Goal: Task Accomplishment & Management: Manage account settings

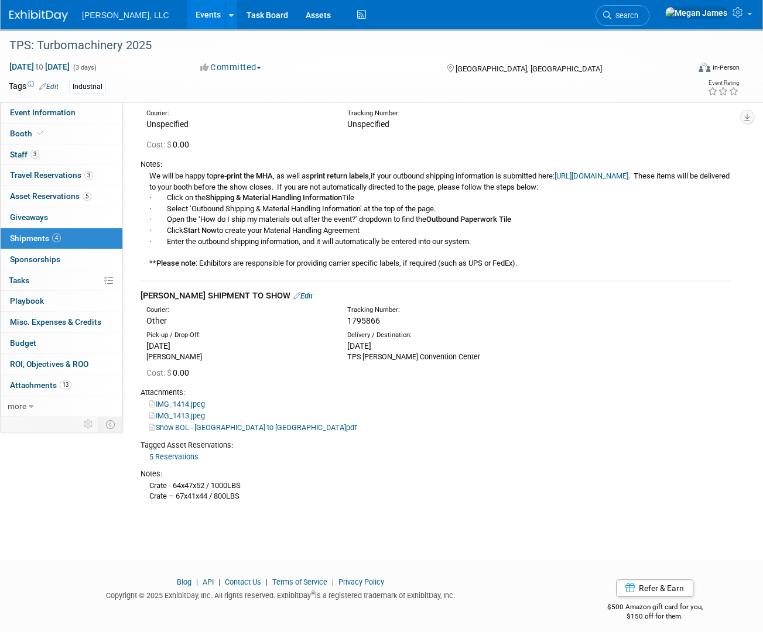
click at [187, 13] on link "Events" at bounding box center [208, 14] width 43 height 29
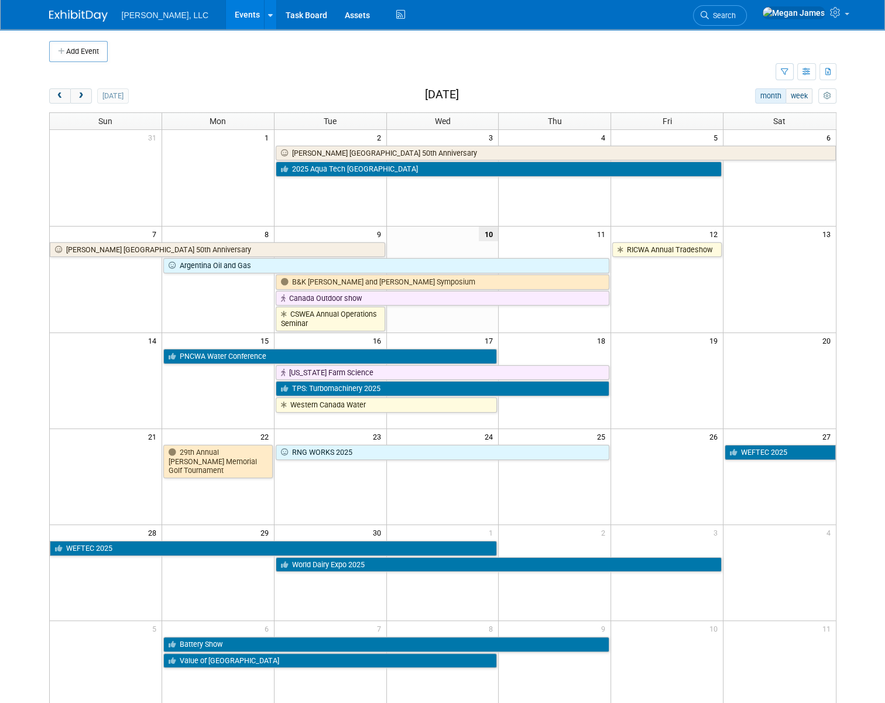
click at [23, 526] on body "[PERSON_NAME], LLC Events Add Event Bulk Upload Events Shareable Event Boards R…" at bounding box center [442, 351] width 885 height 703
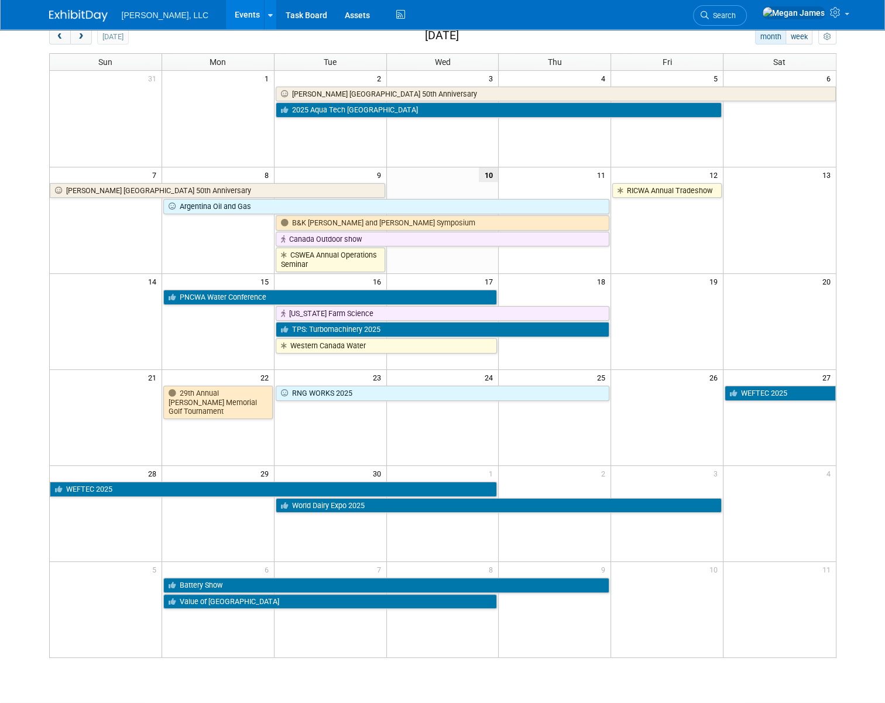
scroll to position [139, 0]
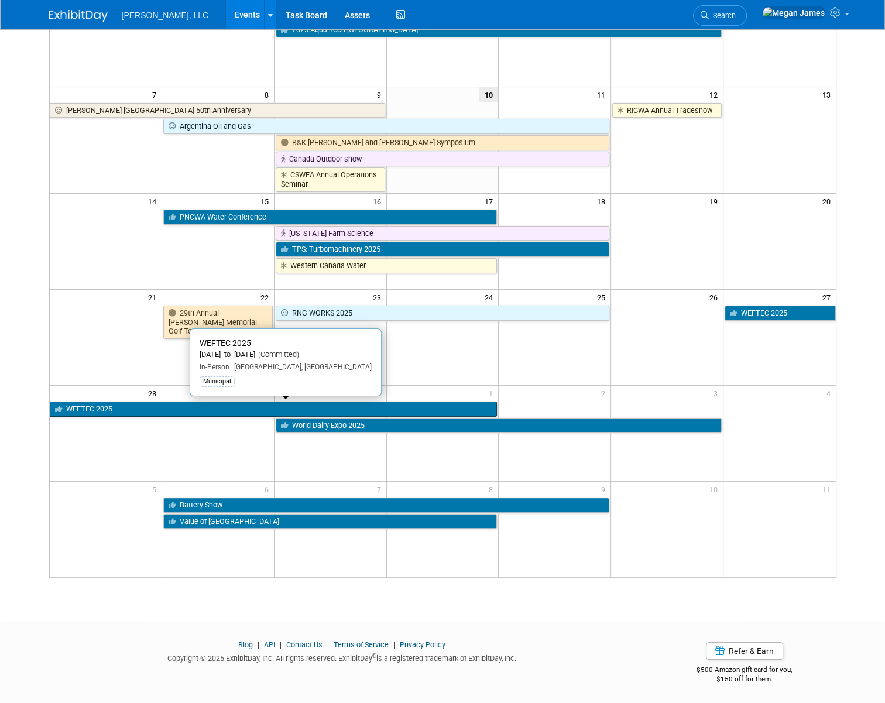
click at [128, 409] on link "WEFTEC 2025" at bounding box center [274, 409] width 448 height 15
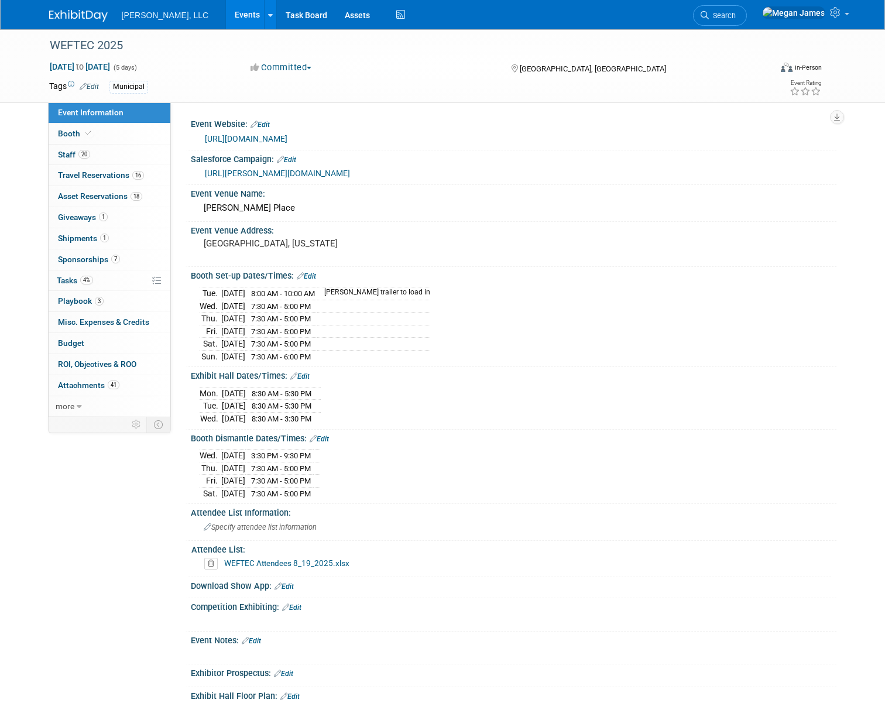
select select "Municipal"
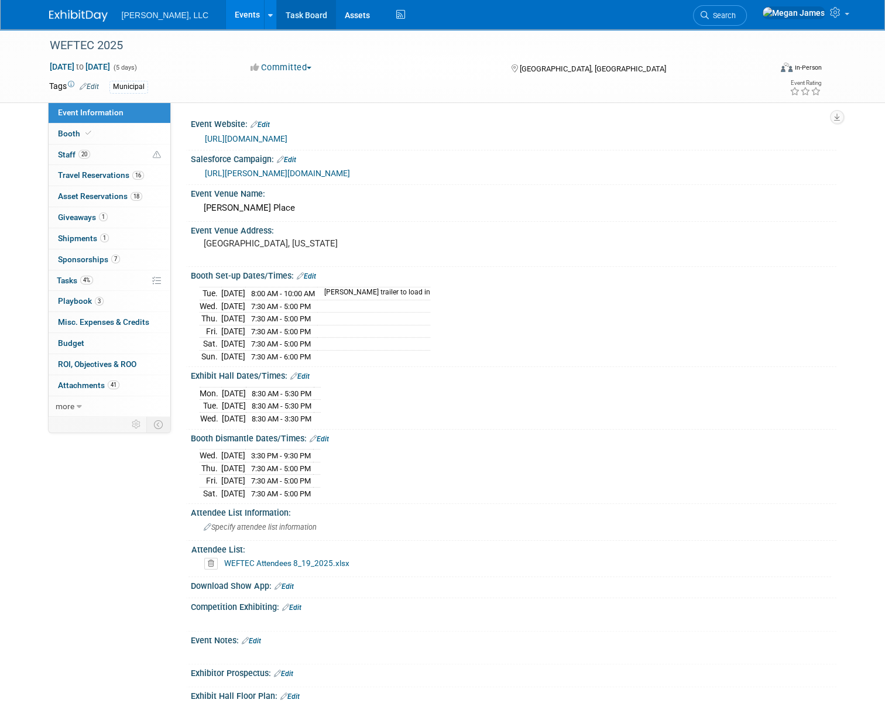
drag, startPoint x: 195, startPoint y: 11, endPoint x: 235, endPoint y: 18, distance: 41.0
click at [226, 11] on link "Events" at bounding box center [247, 14] width 43 height 29
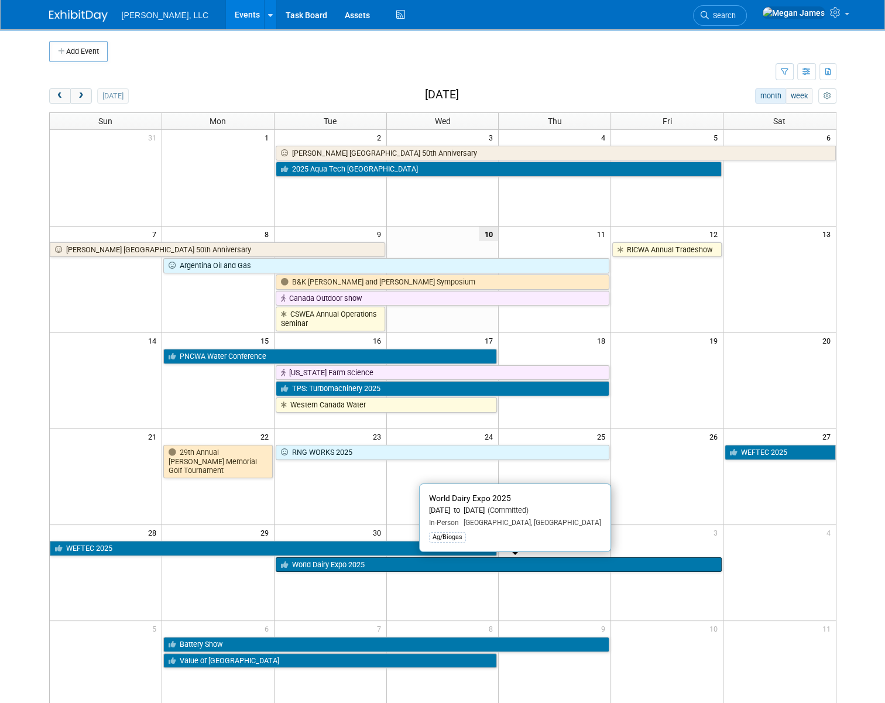
click at [327, 565] on link "World Dairy Expo 2025" at bounding box center [499, 564] width 446 height 15
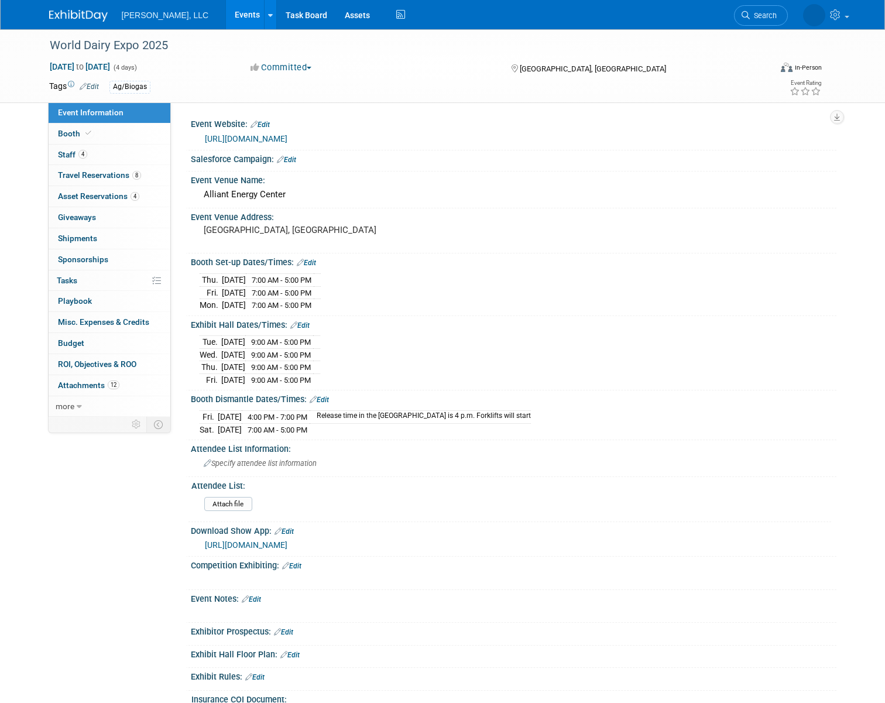
select select "Ag/Biogas"
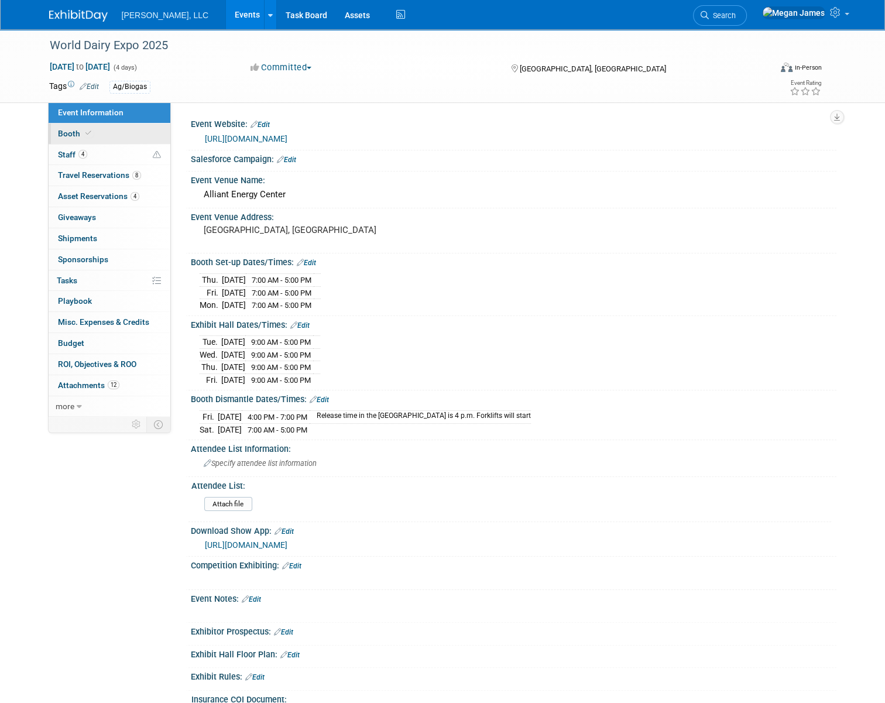
click at [119, 138] on link "Booth" at bounding box center [110, 134] width 122 height 20
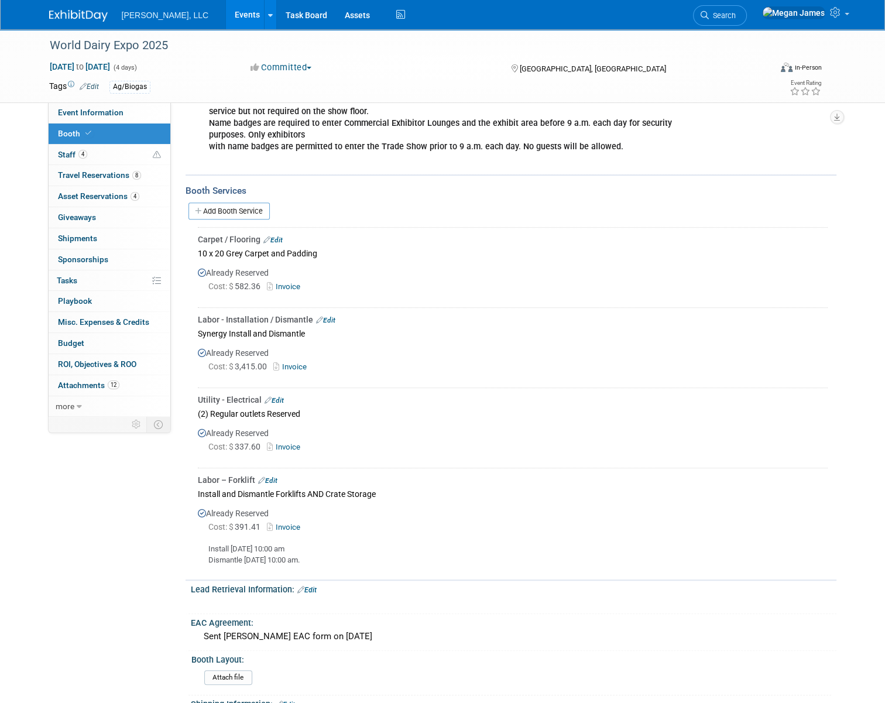
scroll to position [638, 0]
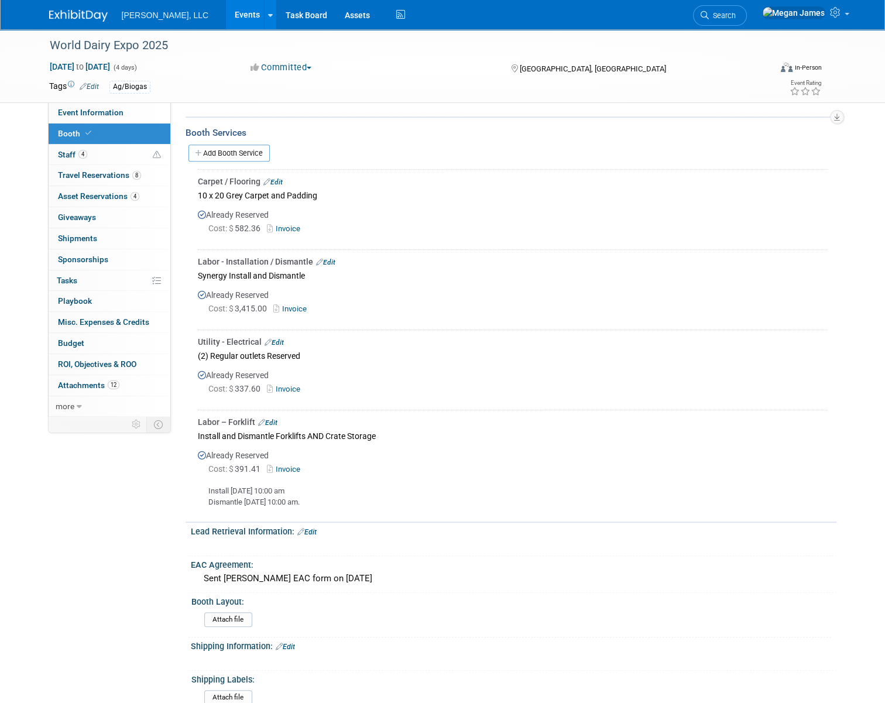
click at [268, 420] on link "Edit" at bounding box center [267, 423] width 19 height 8
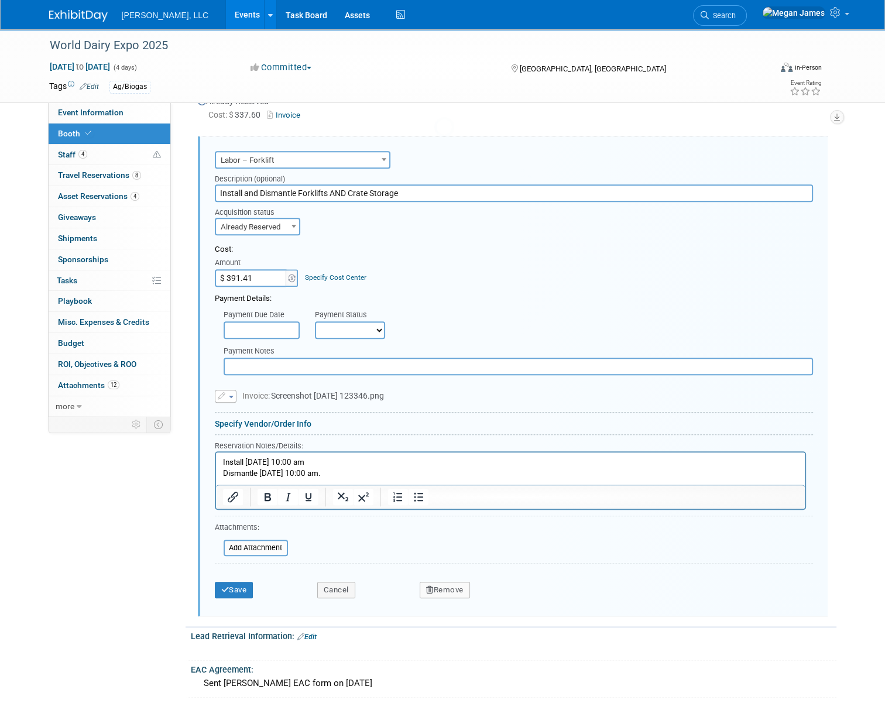
scroll to position [0, 0]
click at [331, 475] on p "Install Monday, 9/29 at 10:00 am Dismantle 10/4 at 10:00 am." at bounding box center [510, 468] width 576 height 22
drag, startPoint x: 342, startPoint y: 471, endPoint x: 239, endPoint y: 457, distance: 103.3
click at [215, 455] on html "Install Monday, 9/29 at 10:00 am Dismantle 10/4 at 10:00 am." at bounding box center [509, 466] width 589 height 26
paste body "Rich Text Area. Press ALT-0 for help."
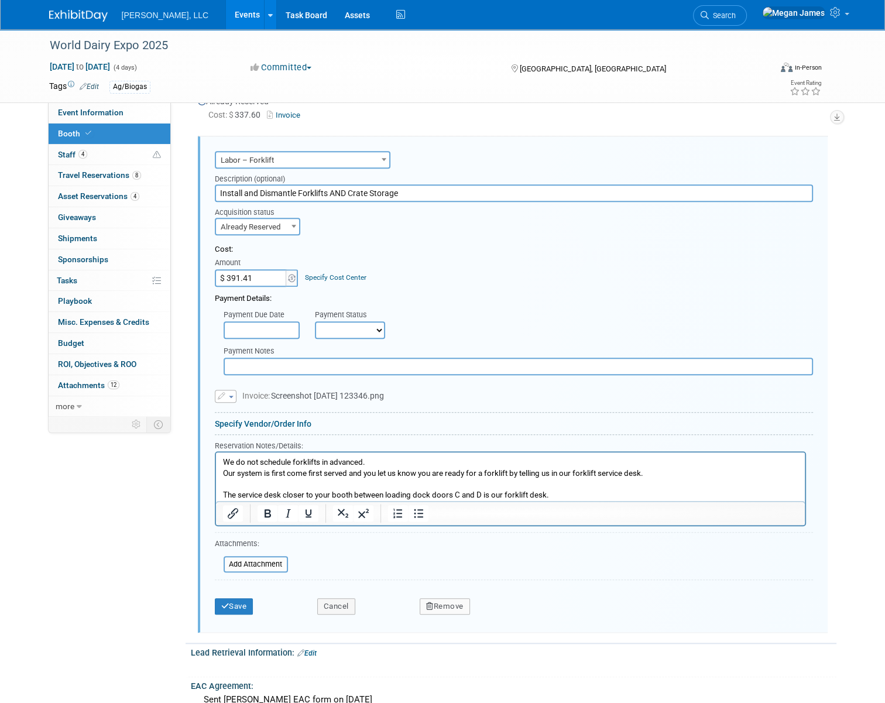
click at [311, 477] on p "Our system is first come first served and you let us know you are ready for a f…" at bounding box center [510, 473] width 576 height 11
click at [311, 482] on p "Rich Text Area. Press ALT-0 for help." at bounding box center [510, 484] width 576 height 11
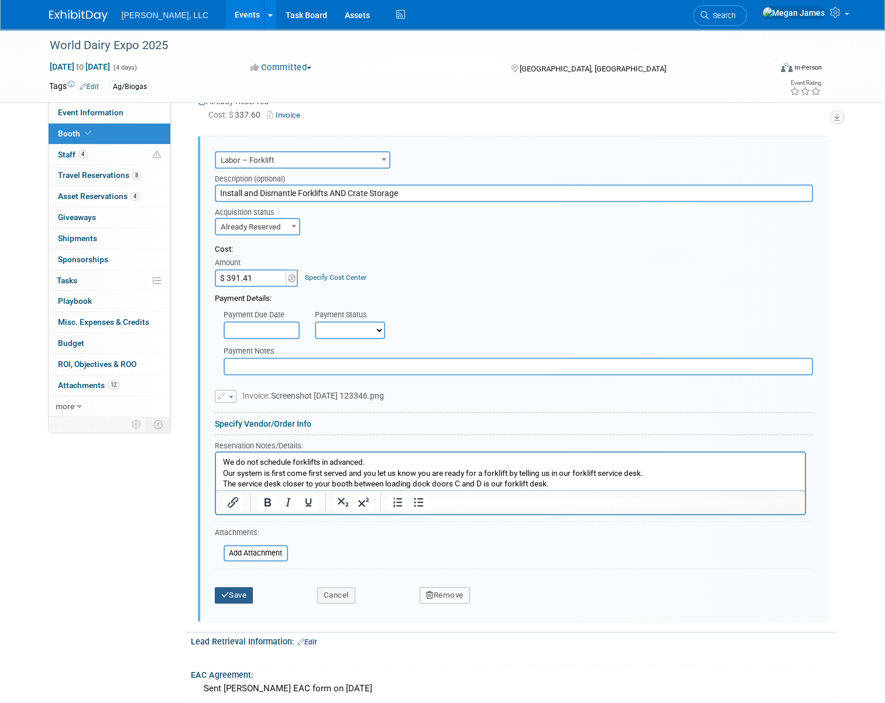
click at [238, 589] on button "Save" at bounding box center [234, 595] width 39 height 16
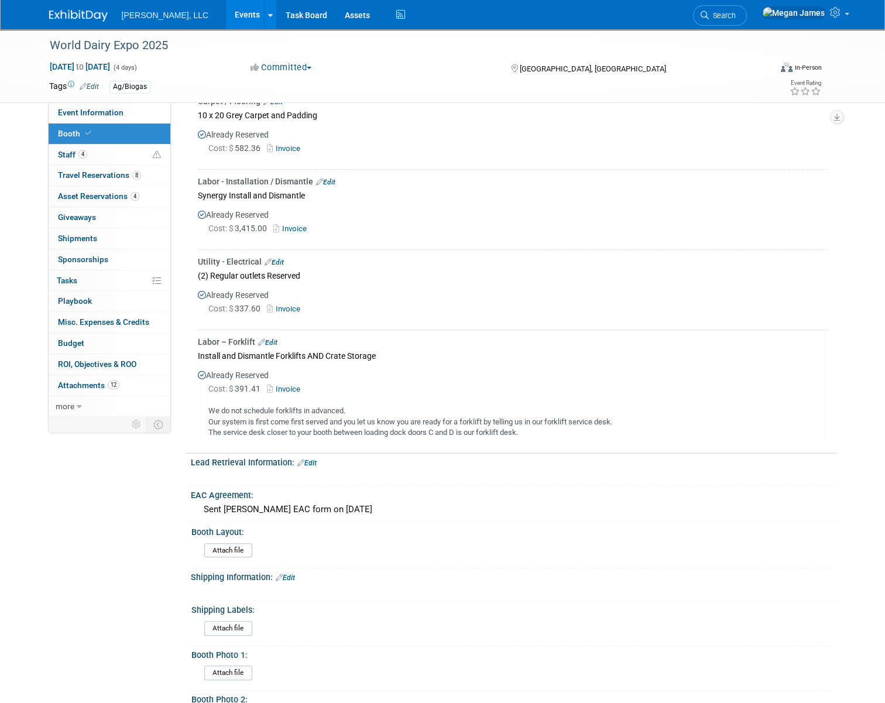
scroll to position [699, 0]
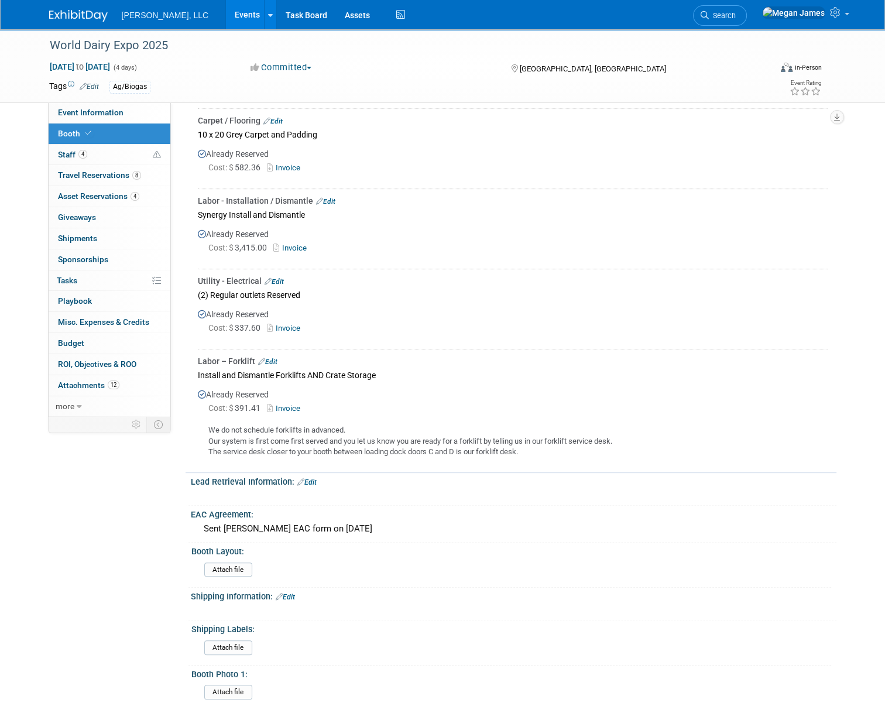
click at [268, 278] on link "Edit" at bounding box center [274, 282] width 19 height 8
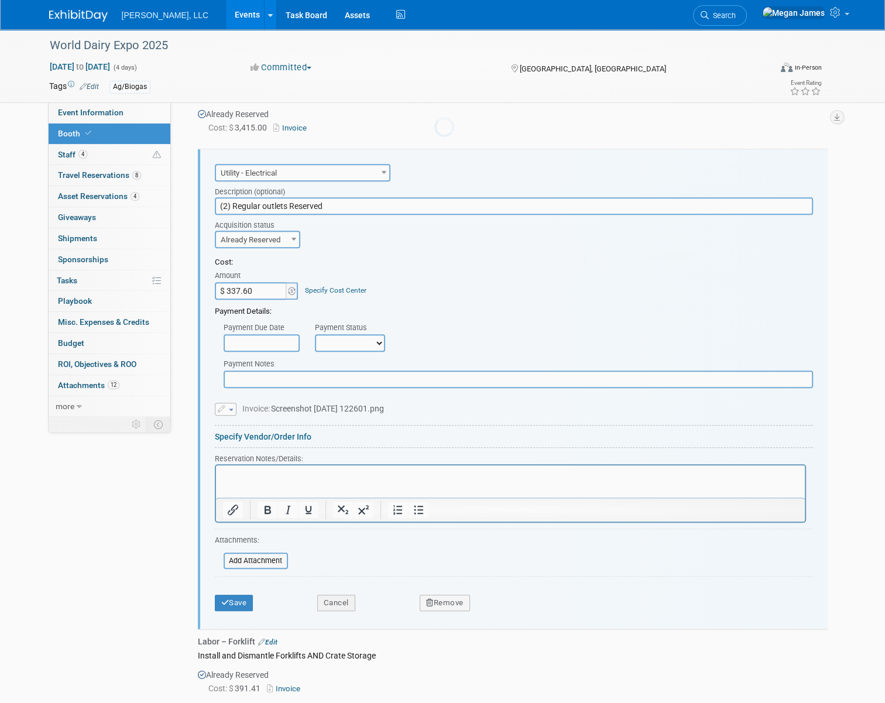
scroll to position [832, 0]
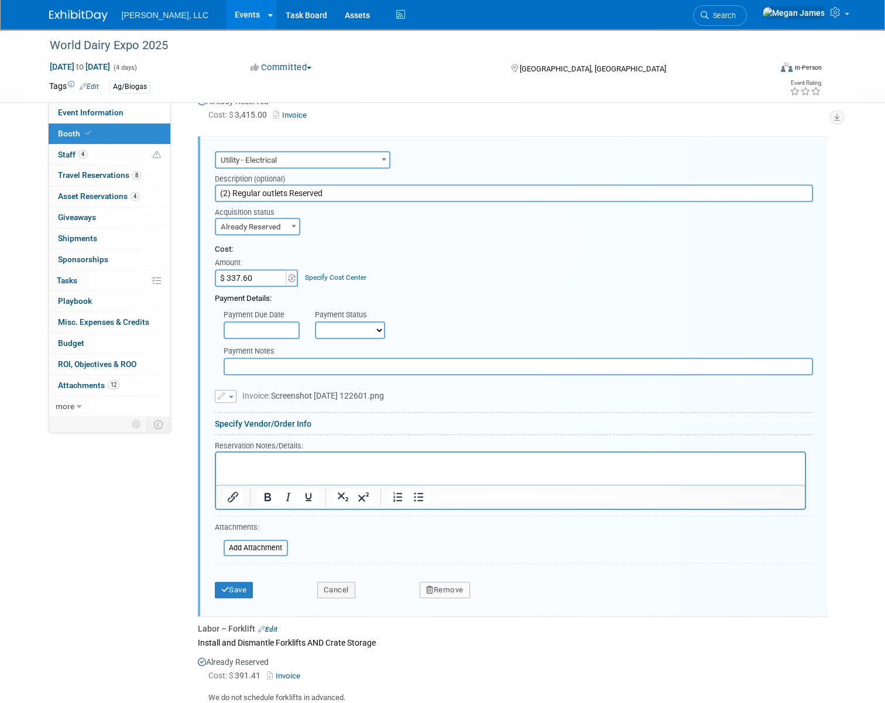
click at [271, 461] on p "Rich Text Area. Press ALT-0 for help." at bounding box center [510, 462] width 576 height 11
paste body "Rich Text Area. Press ALT-0 for help."
click at [327, 465] on p "I have received your question and am passing it along to my electricians to see…" at bounding box center [510, 462] width 576 height 11
click at [561, 464] on p "I have received your question and am passing it along to my electricians to see…" at bounding box center [510, 462] width 576 height 11
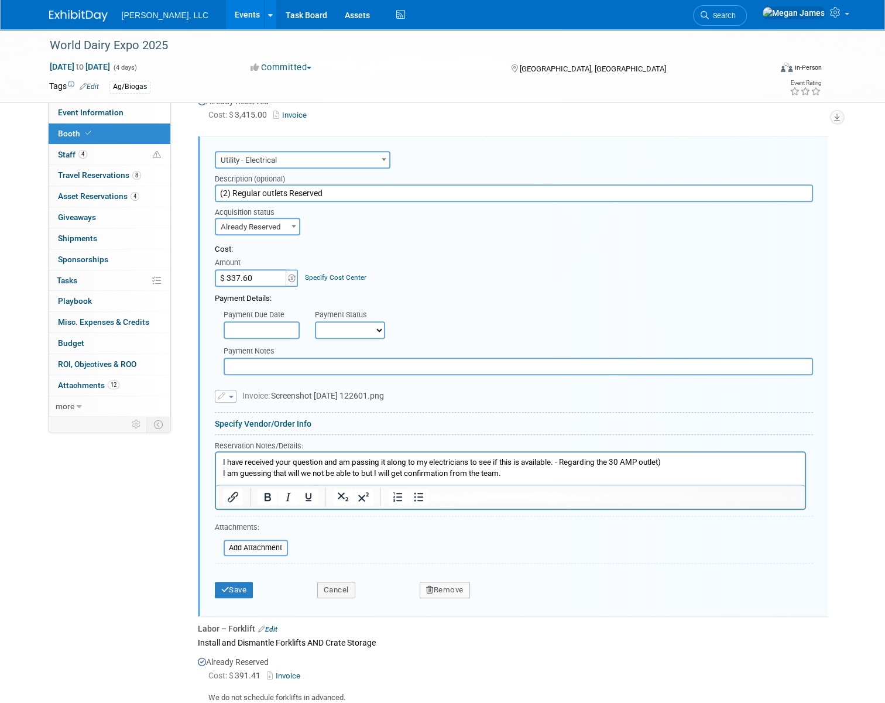
click at [565, 458] on p "I have received your question and am passing it along to my electricians to see…" at bounding box center [510, 462] width 576 height 11
click at [378, 475] on p "I am guessing that will we not be able to but I will get confirmation from the …" at bounding box center [510, 473] width 576 height 11
click at [522, 475] on p "I am guessing that will we not be able to but I will get confirmation from the …" at bounding box center [510, 473] width 576 height 11
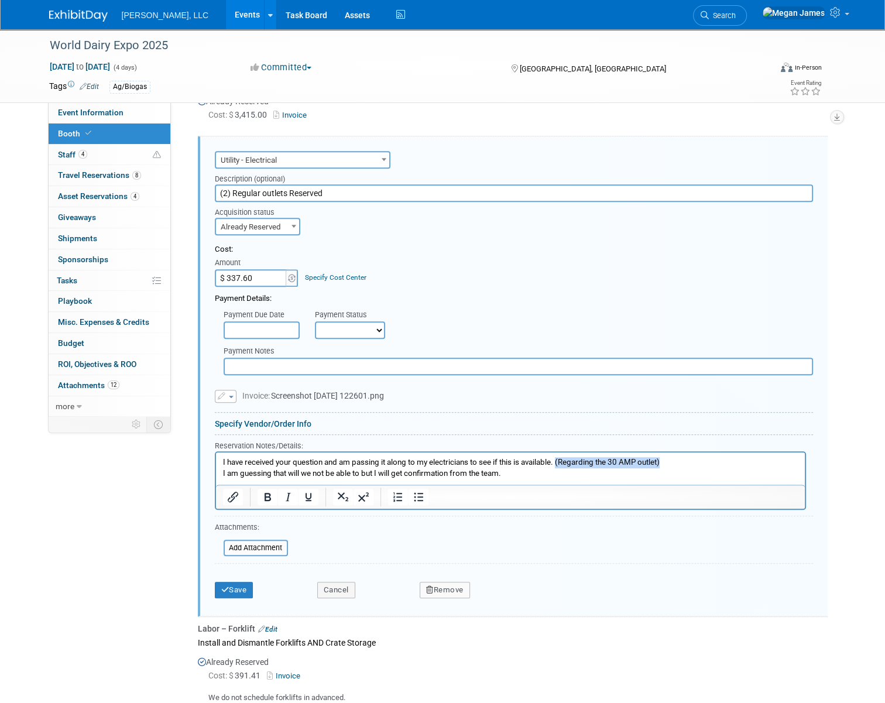
drag, startPoint x: 682, startPoint y: 459, endPoint x: 561, endPoint y: 460, distance: 120.6
click at [561, 460] on p "I have received your question and am passing it along to my electricians to see…" at bounding box center [510, 462] width 576 height 11
copy p "(Regarding the 30 AMP outlet)"
click at [222, 460] on p "I have received your question and am passing it along to my electricians to see…" at bounding box center [510, 462] width 576 height 11
click at [328, 461] on p "(Regarding the 30 AMP outlet)I have received your question and am passing it al…" at bounding box center [510, 462] width 576 height 11
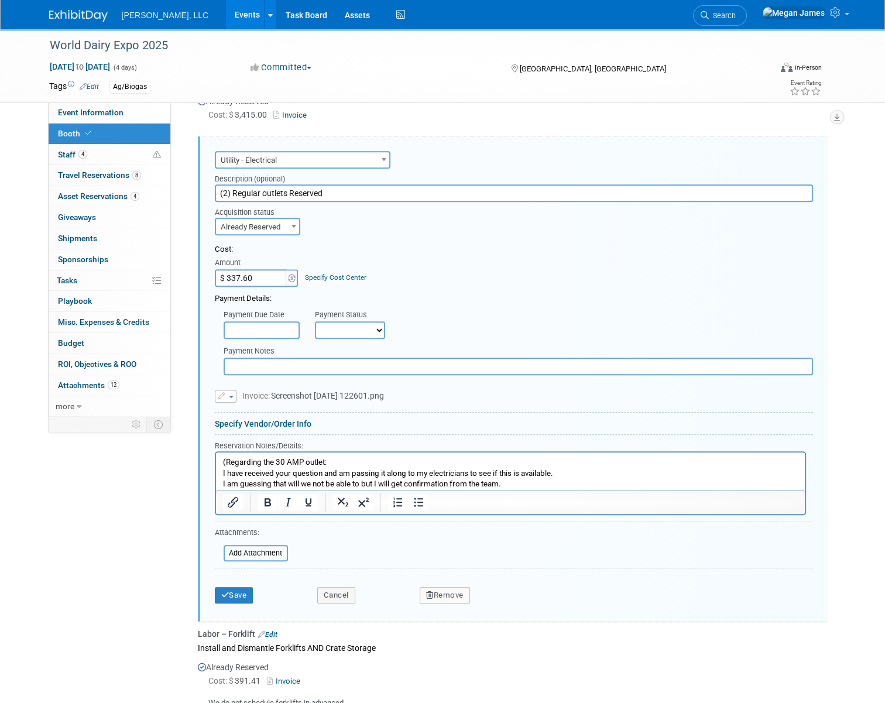
click at [224, 461] on p "(Regarding the 30 AMP outlet:" at bounding box center [510, 462] width 576 height 11
click at [240, 591] on button "Save" at bounding box center [234, 595] width 39 height 16
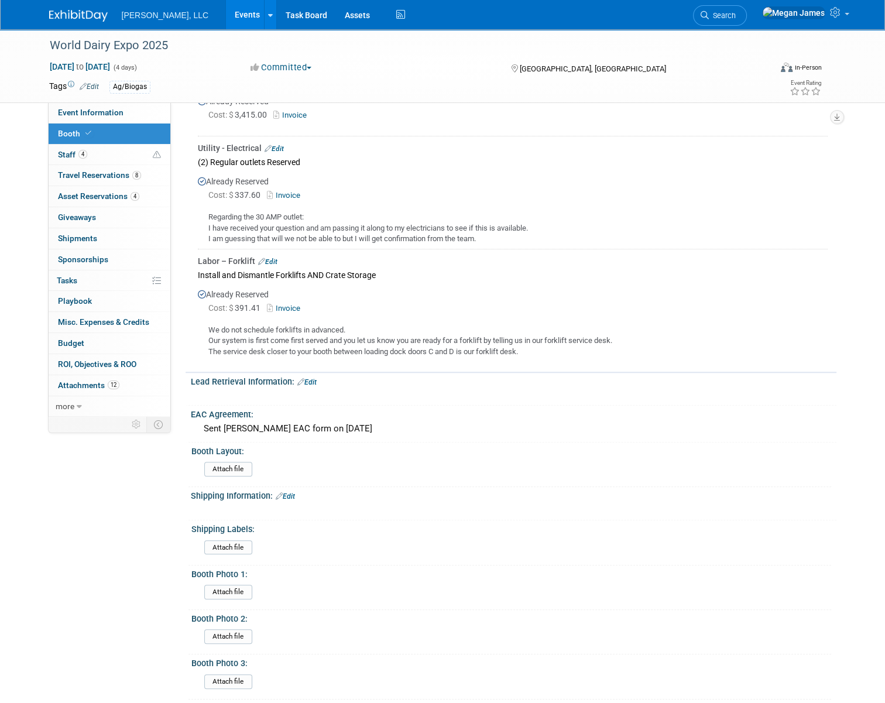
drag, startPoint x: 412, startPoint y: 230, endPoint x: 194, endPoint y: 211, distance: 218.1
click at [198, 211] on div "Regarding the 30 AMP outlet: I have received your question and am passing it al…" at bounding box center [513, 224] width 630 height 42
drag, startPoint x: 194, startPoint y: 211, endPoint x: 241, endPoint y: 215, distance: 47.1
click at [241, 215] on div "Regarding the 30 AMP outlet: I have received your question and am passing it al…" at bounding box center [513, 224] width 630 height 42
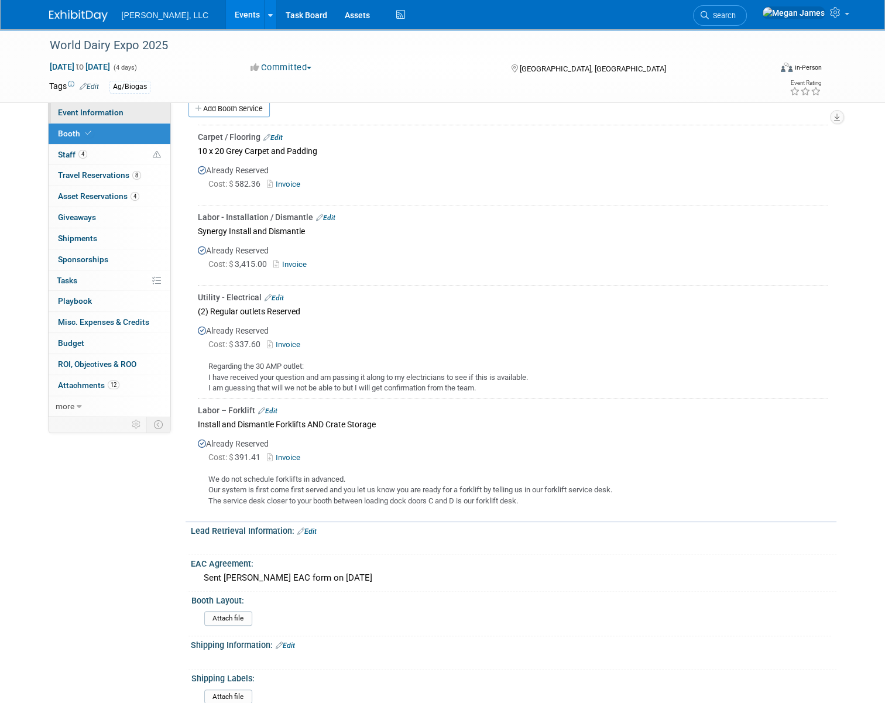
scroll to position [406, 0]
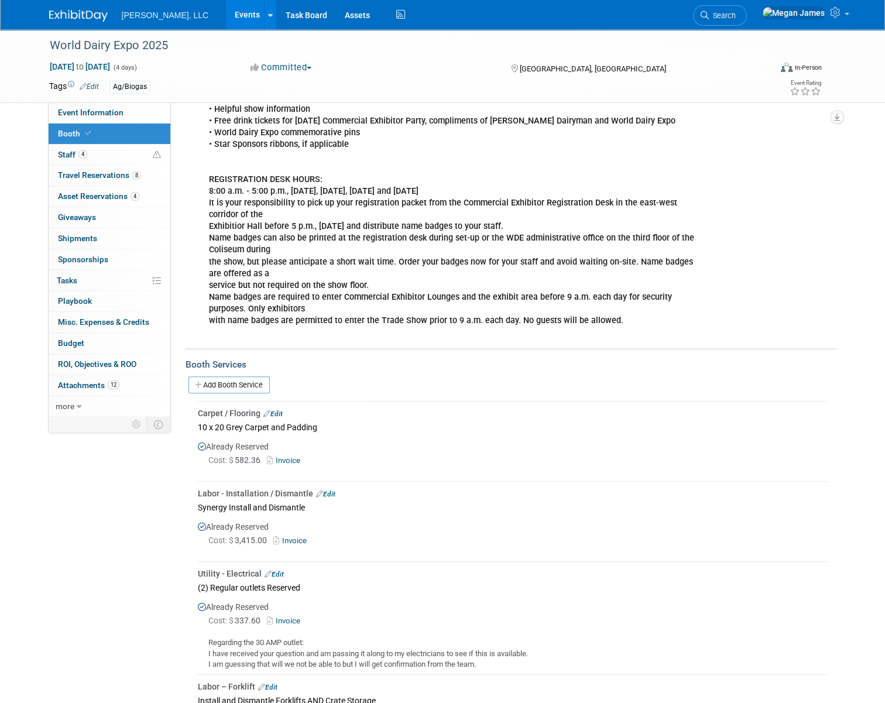
click at [226, 23] on link "Events" at bounding box center [247, 14] width 43 height 29
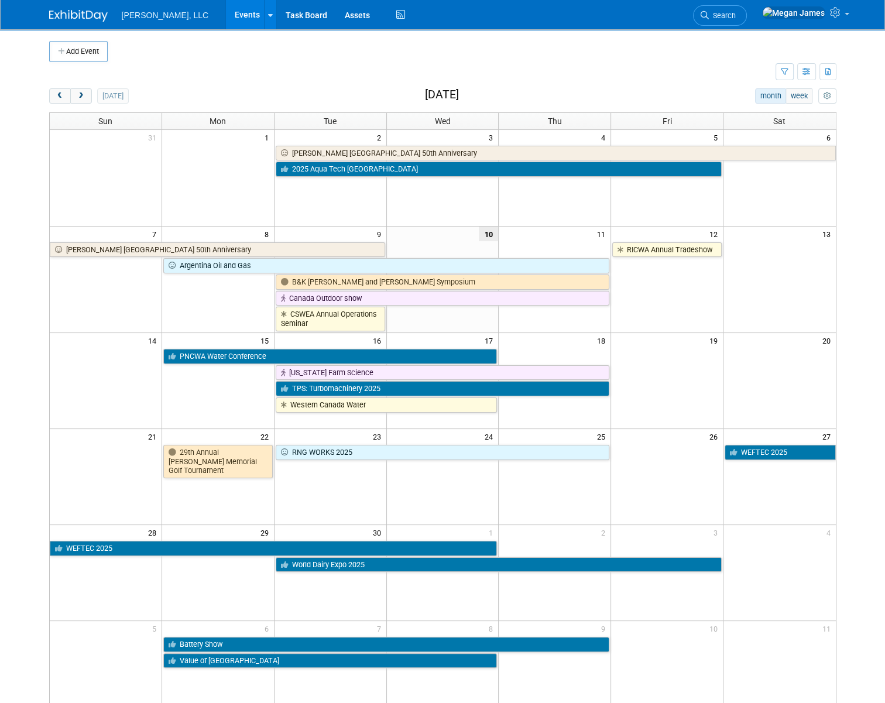
scroll to position [139, 0]
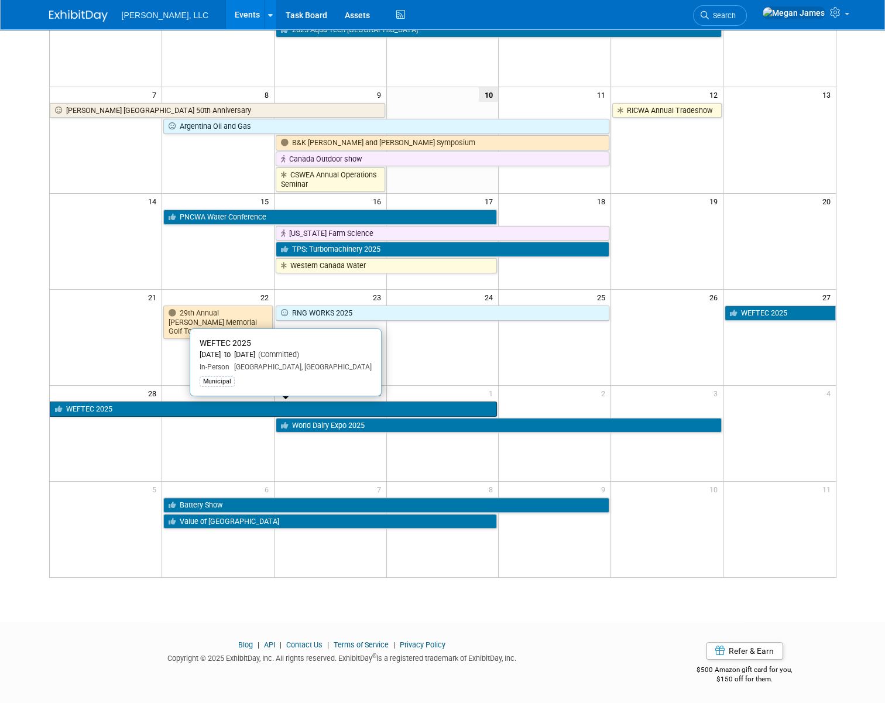
click at [111, 413] on link "WEFTEC 2025" at bounding box center [274, 409] width 448 height 15
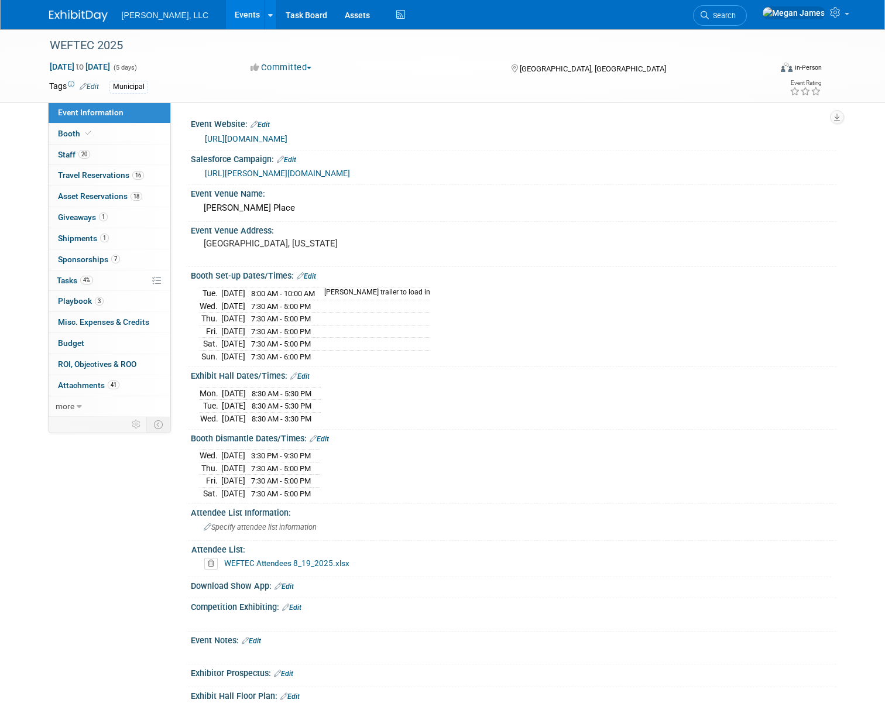
select select "Municipal"
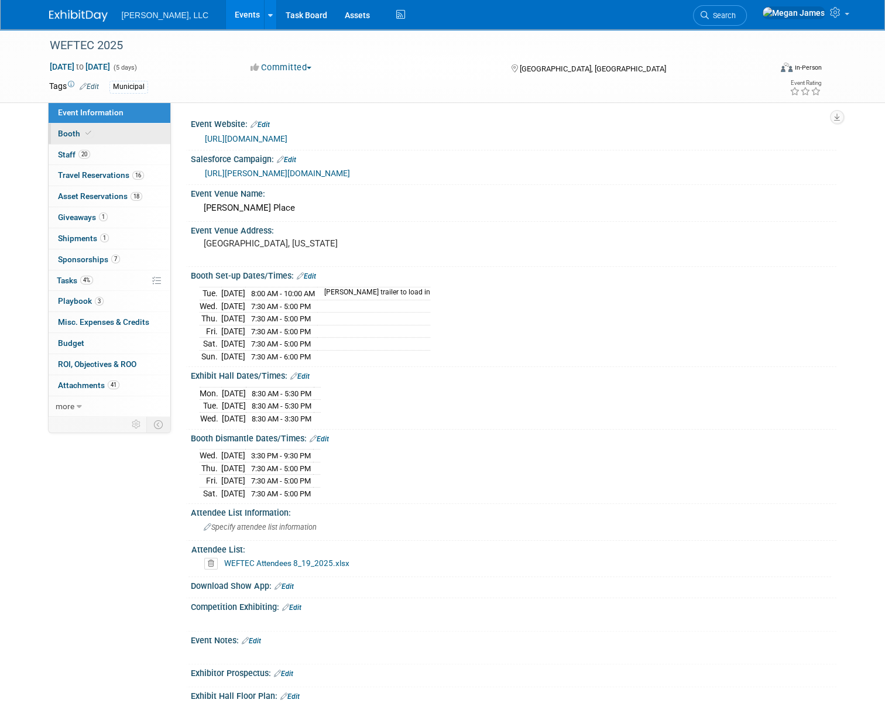
click at [98, 129] on link "Booth" at bounding box center [110, 134] width 122 height 20
